Goal: Book appointment/travel/reservation

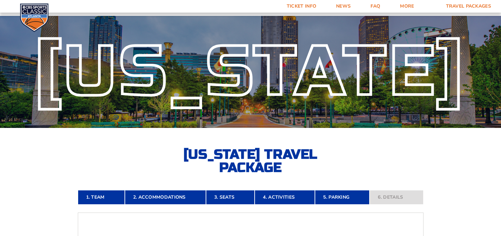
scroll to position [277, 0]
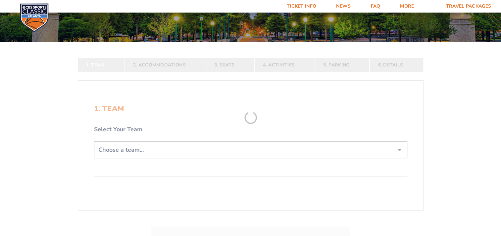
scroll to position [93, 0]
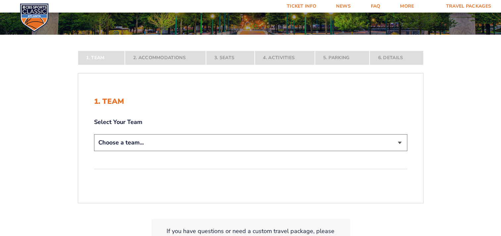
click at [139, 145] on select "Choose a team... Kentucky Wildcats Ohio State Buckeyes North Carolina Tar Heels…" at bounding box center [250, 142] width 313 height 17
select select "12956"
click at [94, 151] on select "Choose a team... Kentucky Wildcats Ohio State Buckeyes North Carolina Tar Heels…" at bounding box center [250, 142] width 313 height 17
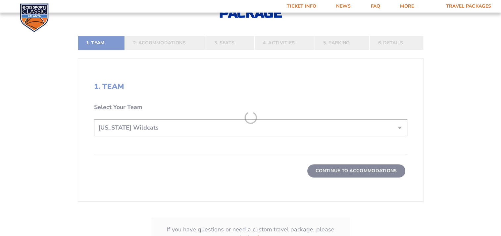
scroll to position [155, 0]
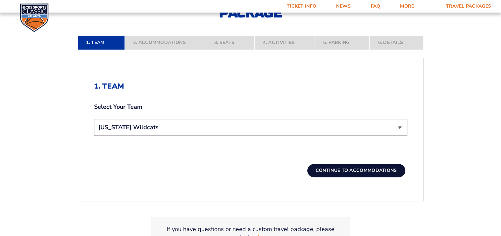
click at [327, 176] on button "Continue To Accommodations" at bounding box center [356, 170] width 98 height 13
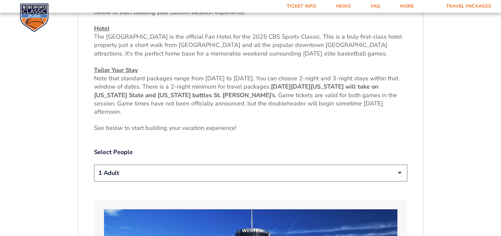
scroll to position [316, 0]
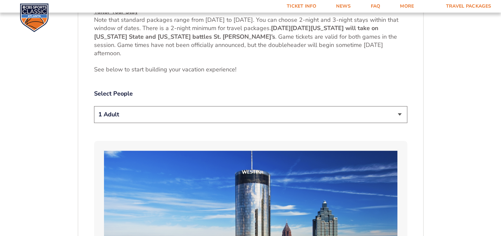
click at [246, 123] on div "1 Adult 2 Adults 3 Adults 4 Adults 2 Adults + 1 Child 2 Adults + 2 Children 2 A…" at bounding box center [250, 115] width 313 height 19
click at [249, 119] on select "1 Adult 2 Adults 3 Adults 4 Adults 2 Adults + 1 Child 2 Adults + 2 Children 2 A…" at bounding box center [250, 114] width 313 height 17
select select "2 Adults"
click at [94, 106] on select "1 Adult 2 Adults 3 Adults 4 Adults 2 Adults + 1 Child 2 Adults + 2 Children 2 A…" at bounding box center [250, 114] width 313 height 17
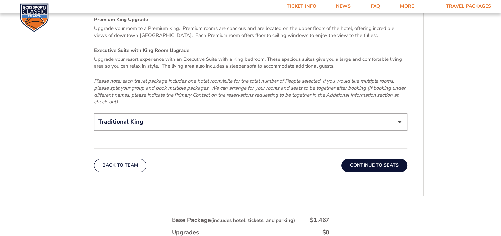
scroll to position [1043, 0]
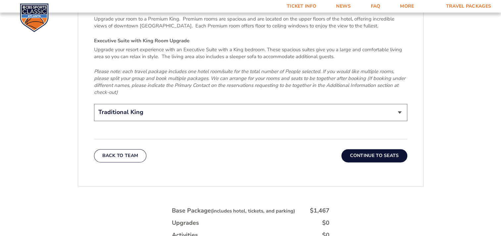
click at [348, 149] on button "Continue To Seats" at bounding box center [374, 155] width 66 height 13
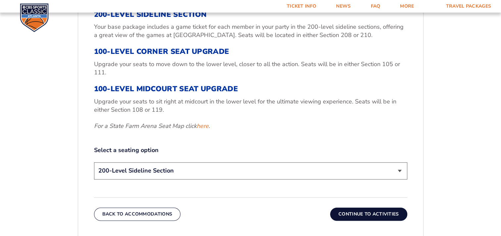
scroll to position [248, 0]
click at [237, 173] on select "200-Level Sideline Section 100-Level Corner Seat Upgrade (+$120 per person) 100…" at bounding box center [250, 170] width 313 height 17
select select "100-Level Corner Seat Upgrade"
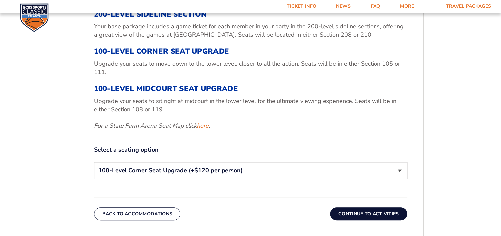
click at [94, 162] on select "200-Level Sideline Section 100-Level Corner Seat Upgrade (+$120 per person) 100…" at bounding box center [250, 170] width 313 height 17
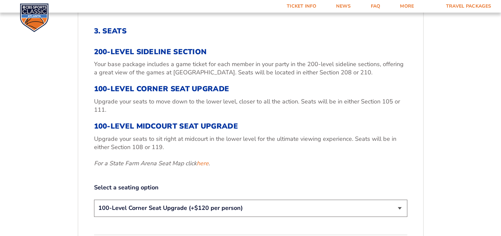
scroll to position [209, 0]
